Goal: Obtain resource: Download file/media

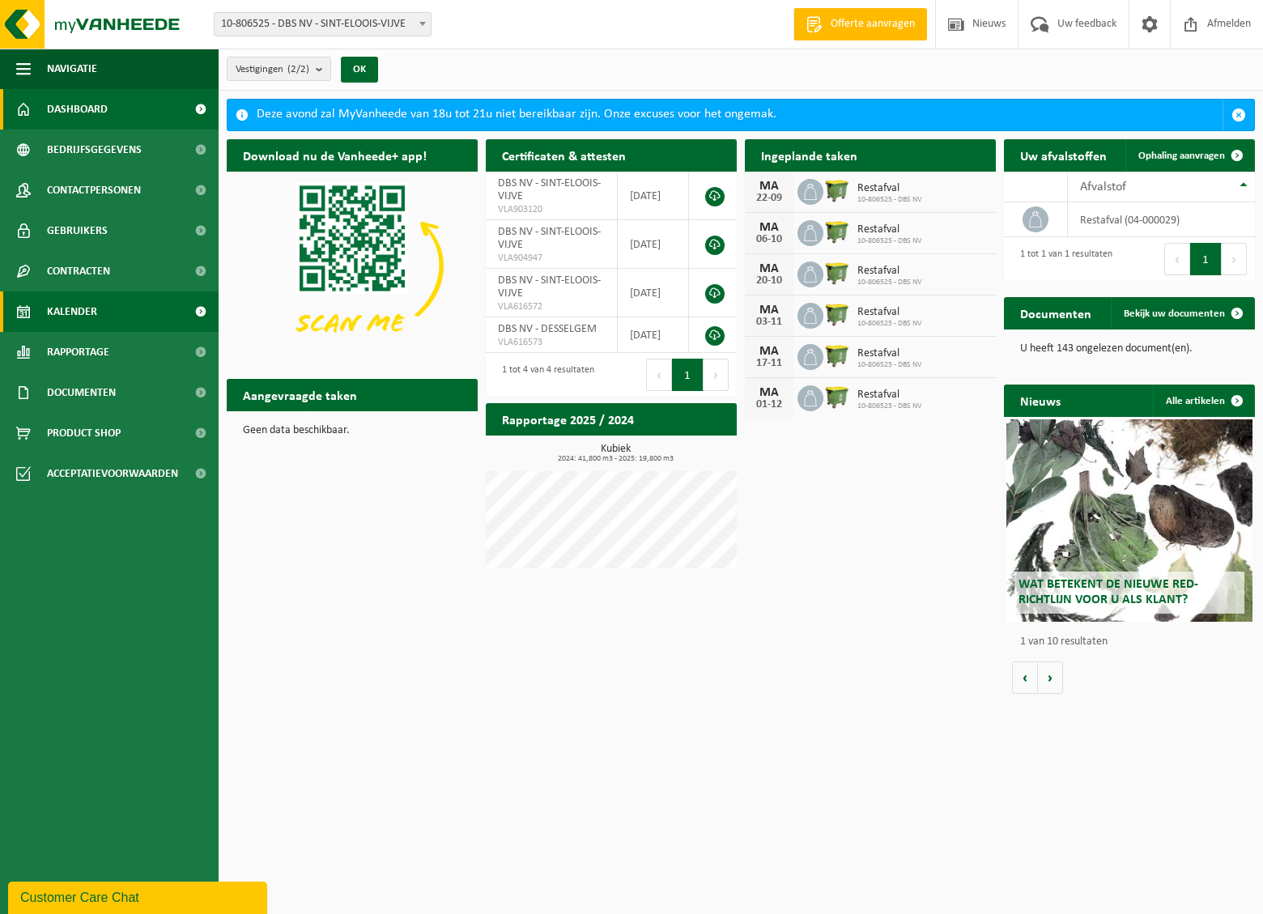
click at [81, 316] on span "Kalender" at bounding box center [72, 311] width 50 height 40
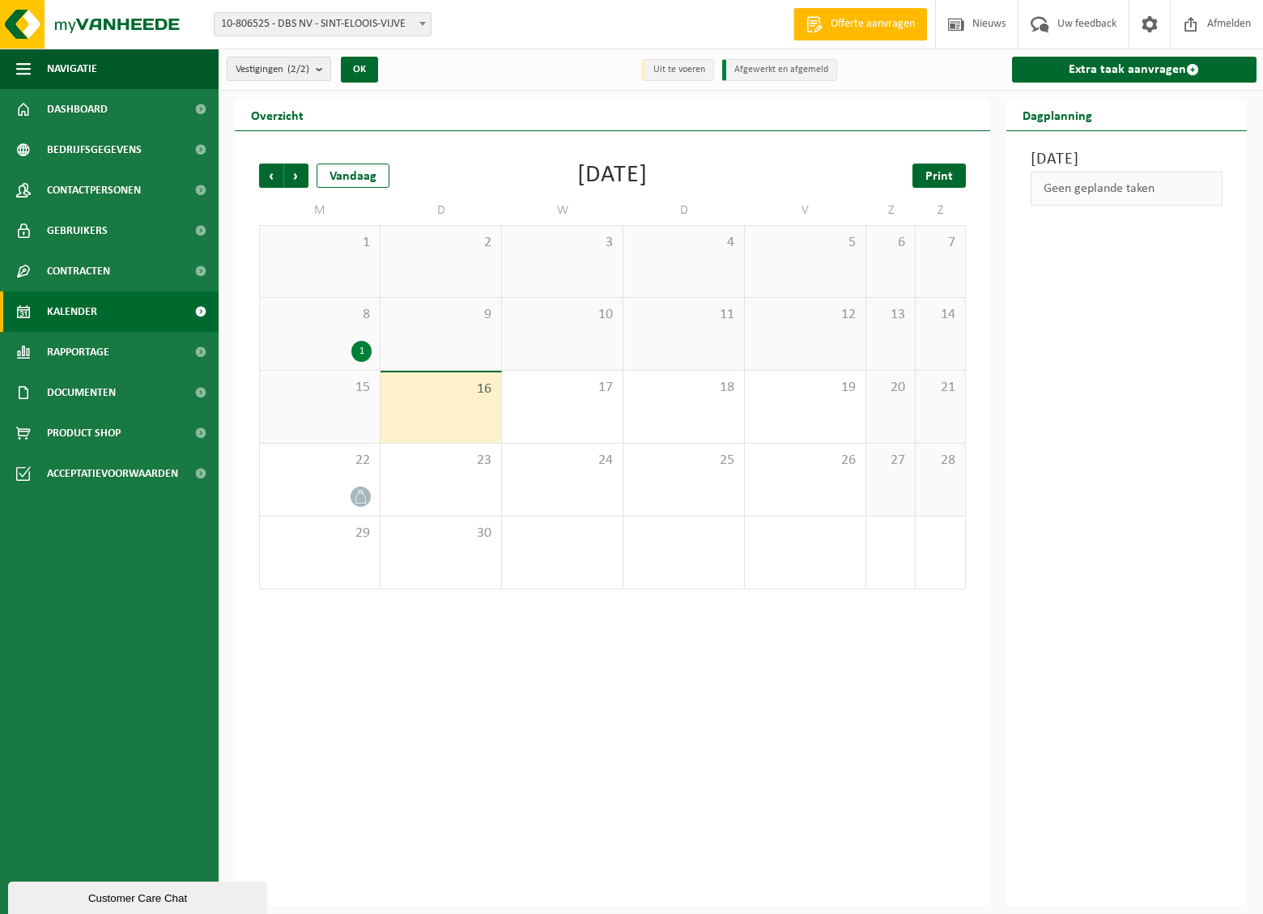
click at [941, 176] on span "Print" at bounding box center [939, 176] width 28 height 13
click at [295, 174] on span "Volgende" at bounding box center [296, 175] width 24 height 24
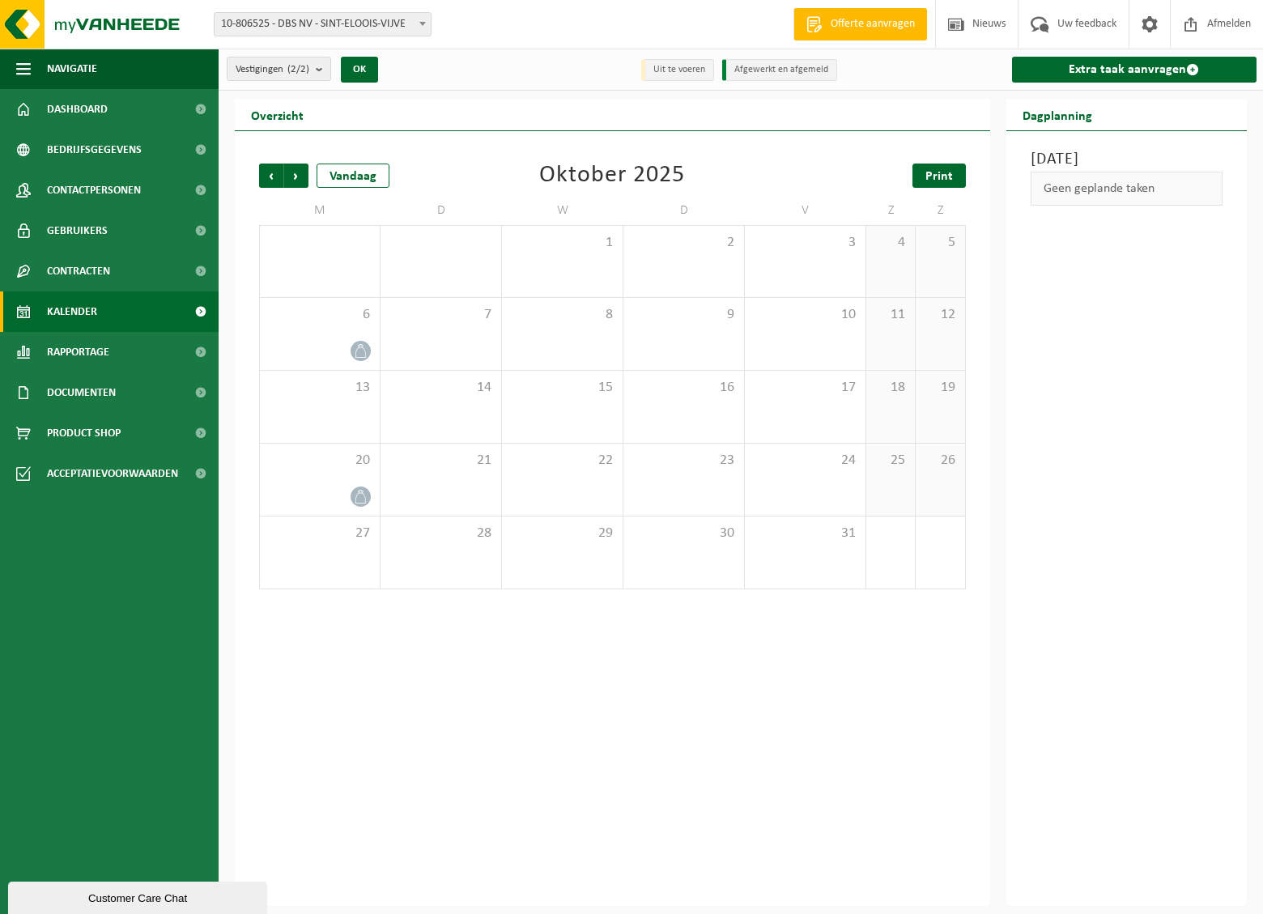
click at [942, 182] on span "Print" at bounding box center [939, 176] width 28 height 13
click at [301, 180] on span "Volgende" at bounding box center [296, 175] width 24 height 24
click at [964, 173] on link "Print" at bounding box center [938, 175] width 53 height 24
click at [299, 182] on span "Volgende" at bounding box center [296, 175] width 24 height 24
click at [941, 180] on span "Print" at bounding box center [939, 176] width 28 height 13
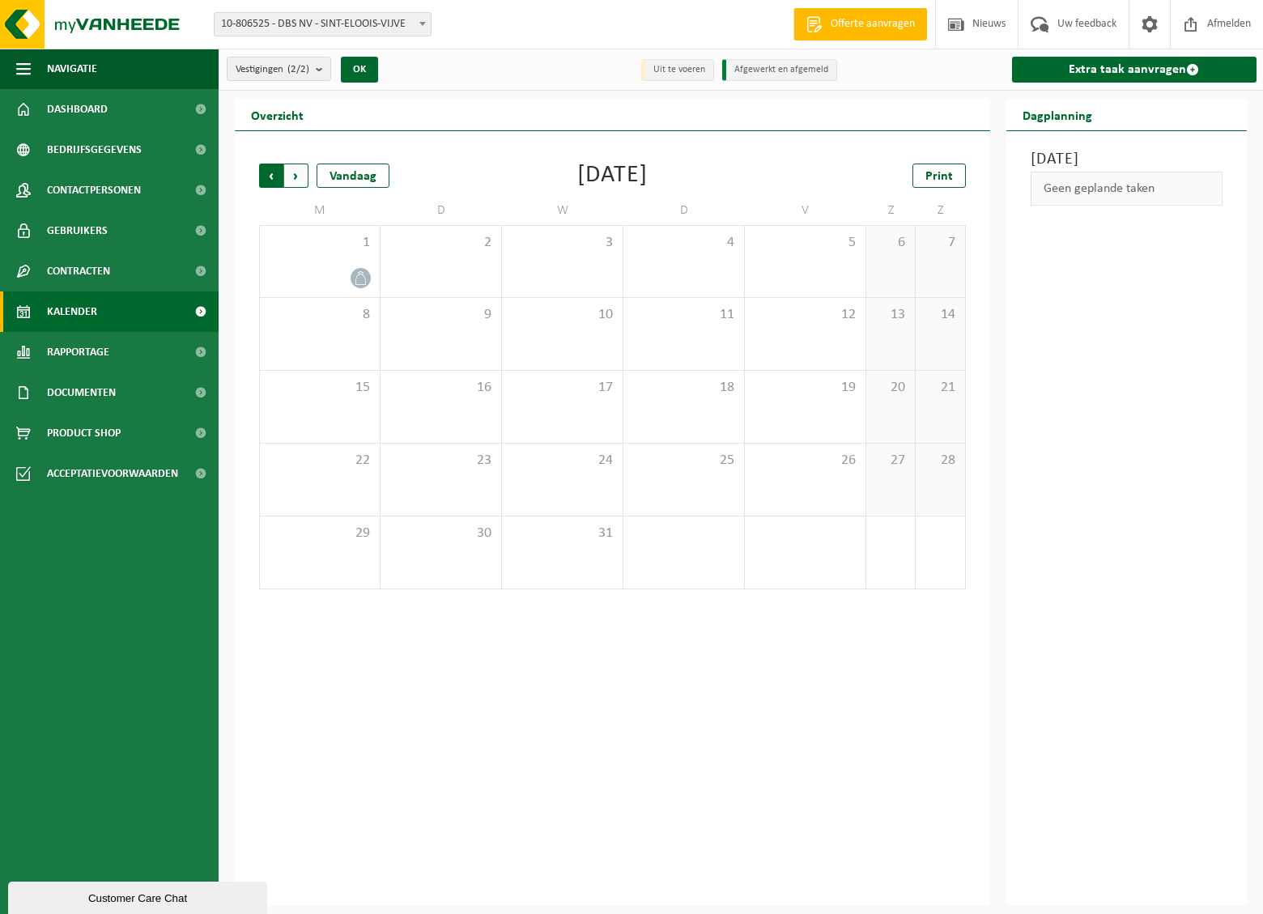
click at [295, 178] on span "Volgende" at bounding box center [296, 175] width 24 height 24
click at [1226, 24] on span "Afmelden" at bounding box center [1229, 24] width 52 height 48
